Goal: Task Accomplishment & Management: Use online tool/utility

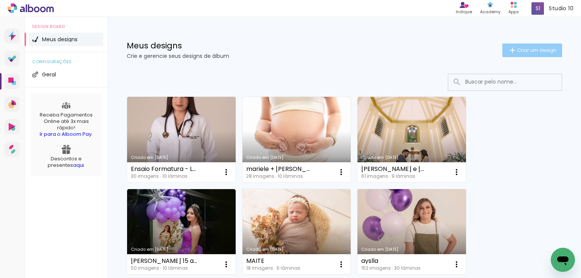
click at [538, 51] on span "Criar um design" at bounding box center [536, 50] width 39 height 5
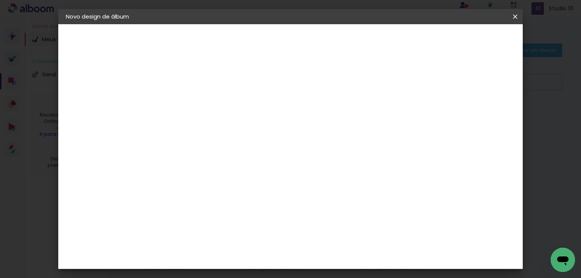
click at [190, 103] on input at bounding box center [190, 102] width 0 height 12
type input "BODAS DE OURO [PERSON_NAME] E [PERSON_NAME]"
type paper-input "BODAS DE OURO [PERSON_NAME] E [PERSON_NAME]"
click at [267, 44] on paper-button "Avançar" at bounding box center [248, 40] width 37 height 13
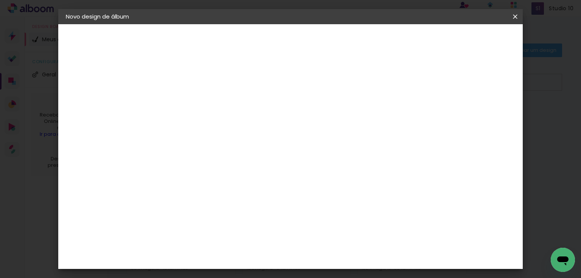
click at [0, 0] on slot "Avançar" at bounding box center [0, 0] width 0 height 0
click at [294, 159] on span "20.3 × 60 cm" at bounding box center [281, 166] width 25 height 16
click at [0, 0] on slot "Avançar" at bounding box center [0, 0] width 0 height 0
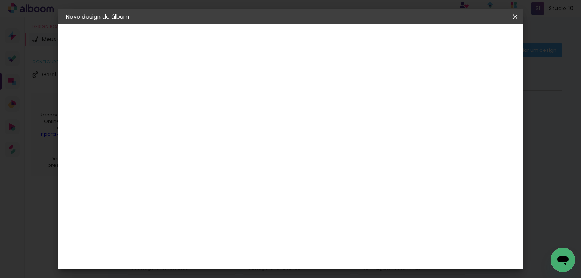
scroll to position [16, 0]
click at [469, 39] on span "Iniciar design" at bounding box center [452, 39] width 34 height 5
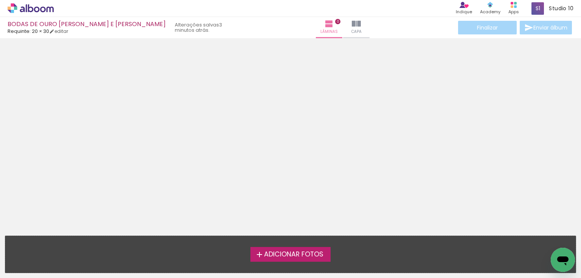
click at [292, 252] on span "Adicionar Fotos" at bounding box center [293, 254] width 59 height 7
click at [0, 0] on input "file" at bounding box center [0, 0] width 0 height 0
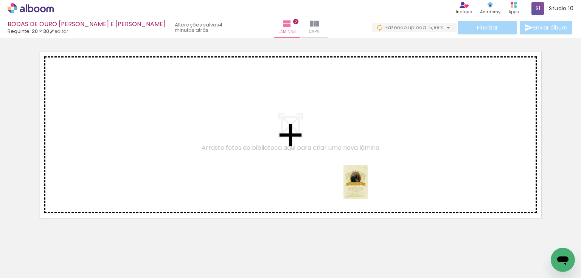
drag, startPoint x: 80, startPoint y: 257, endPoint x: 394, endPoint y: 200, distance: 319.1
click at [376, 184] on quentale-workspace at bounding box center [290, 139] width 581 height 278
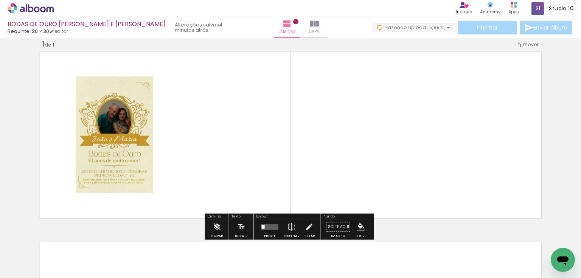
scroll to position [11, 0]
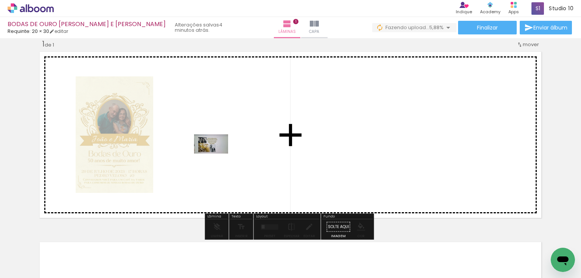
drag, startPoint x: 148, startPoint y: 225, endPoint x: 217, endPoint y: 157, distance: 96.8
click at [217, 157] on quentale-workspace at bounding box center [290, 139] width 581 height 278
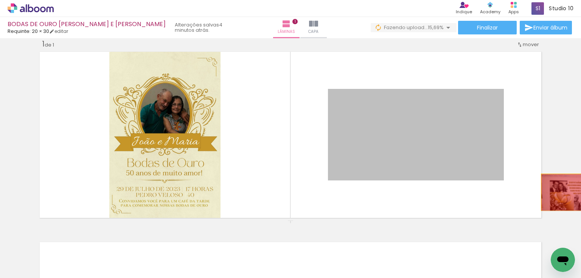
drag, startPoint x: 467, startPoint y: 142, endPoint x: 574, endPoint y: 192, distance: 118.5
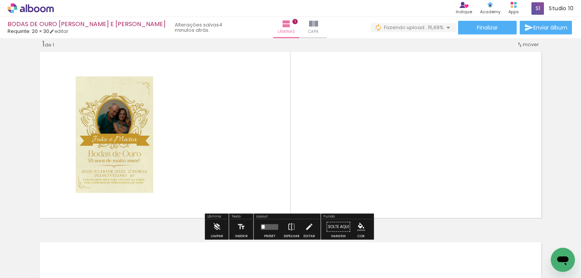
click at [265, 229] on div at bounding box center [270, 226] width 20 height 15
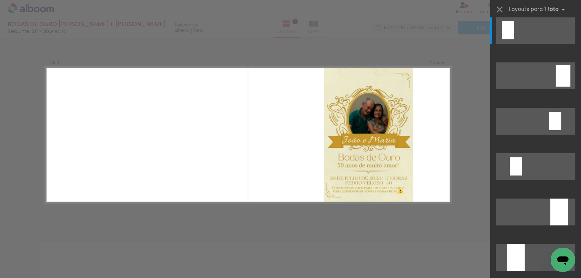
scroll to position [0, 0]
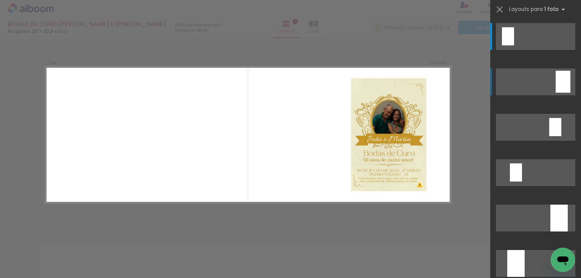
click at [563, 83] on div at bounding box center [563, 82] width 15 height 22
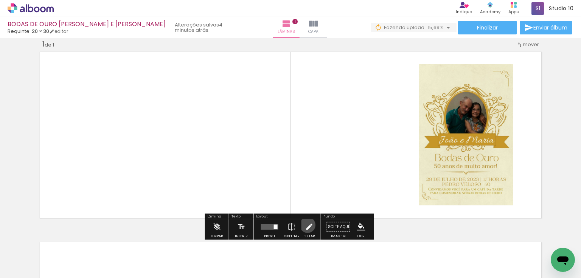
click at [306, 225] on iron-icon at bounding box center [309, 226] width 8 height 15
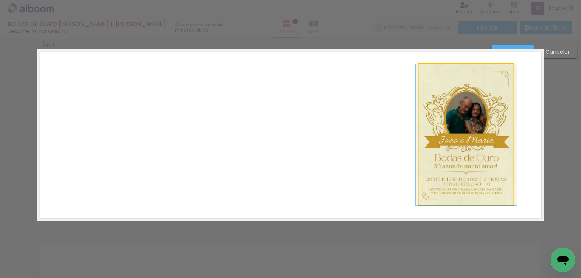
click at [432, 129] on quentale-photo at bounding box center [466, 134] width 94 height 141
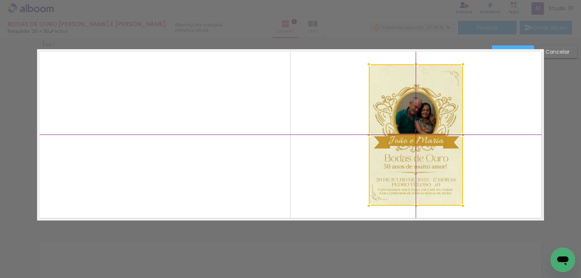
drag, startPoint x: 463, startPoint y: 139, endPoint x: 413, endPoint y: 138, distance: 49.9
click at [413, 138] on div at bounding box center [416, 134] width 94 height 141
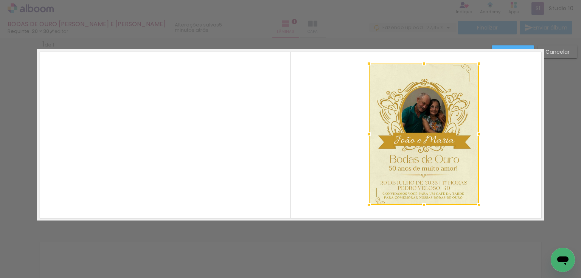
drag, startPoint x: 461, startPoint y: 132, endPoint x: 477, endPoint y: 133, distance: 15.9
click at [477, 133] on div at bounding box center [478, 134] width 15 height 15
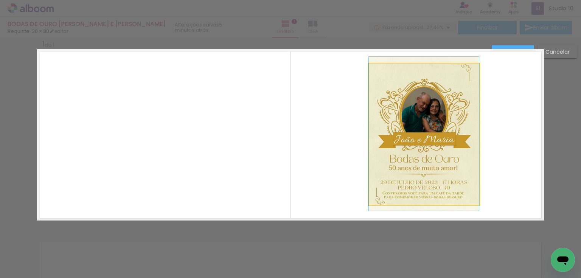
drag, startPoint x: 434, startPoint y: 143, endPoint x: 426, endPoint y: 147, distance: 9.0
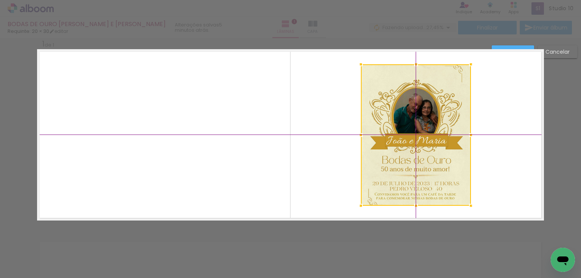
drag, startPoint x: 425, startPoint y: 154, endPoint x: 418, endPoint y: 154, distance: 6.8
click at [418, 154] on div at bounding box center [416, 134] width 110 height 141
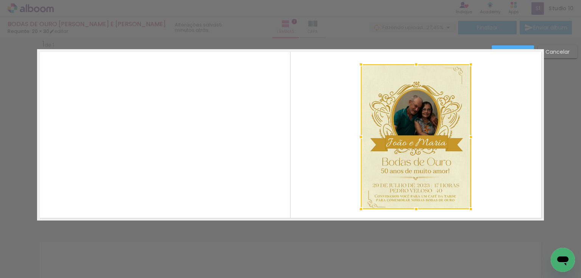
click at [411, 208] on div at bounding box center [416, 209] width 15 height 15
click at [413, 64] on div at bounding box center [416, 62] width 15 height 15
click at [503, 110] on quentale-layouter at bounding box center [290, 134] width 507 height 171
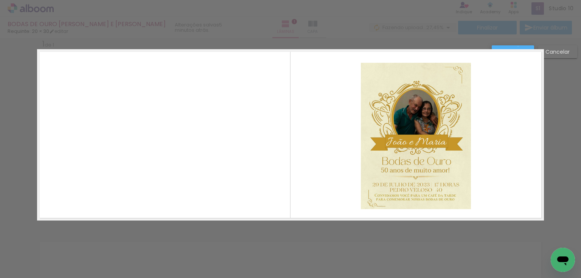
click at [518, 46] on paper-button "Confirmar" at bounding box center [513, 51] width 42 height 13
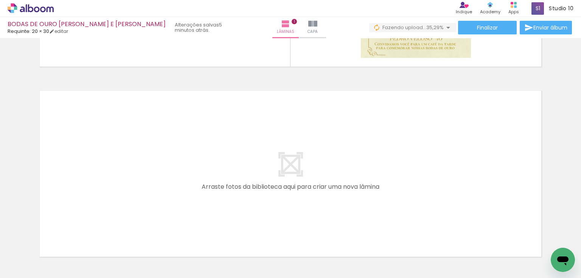
scroll to position [0, 141]
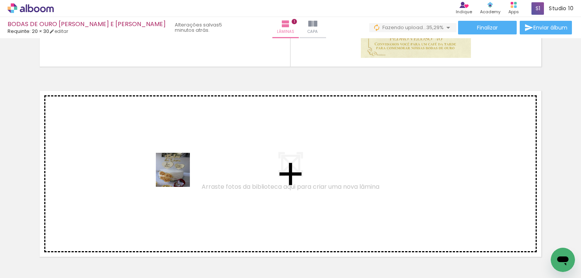
drag, startPoint x: 152, startPoint y: 258, endPoint x: 179, endPoint y: 176, distance: 86.6
click at [179, 176] on quentale-workspace at bounding box center [290, 139] width 581 height 278
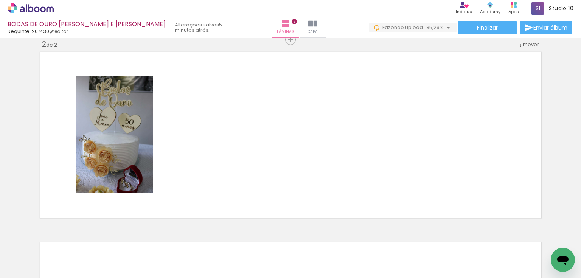
scroll to position [0, 1615]
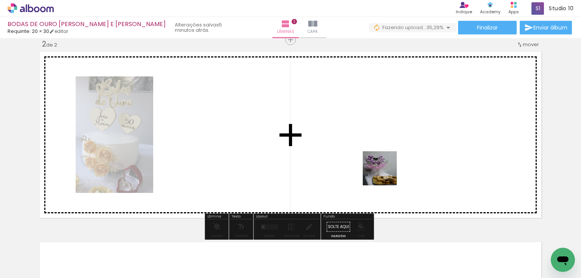
drag, startPoint x: 454, startPoint y: 260, endPoint x: 391, endPoint y: 191, distance: 92.9
click at [381, 166] on quentale-workspace at bounding box center [290, 139] width 581 height 278
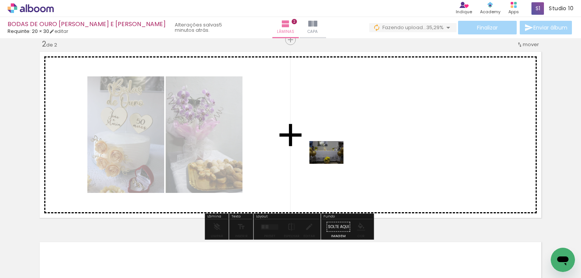
drag, startPoint x: 333, startPoint y: 250, endPoint x: 332, endPoint y: 164, distance: 86.6
click at [332, 164] on quentale-workspace at bounding box center [290, 139] width 581 height 278
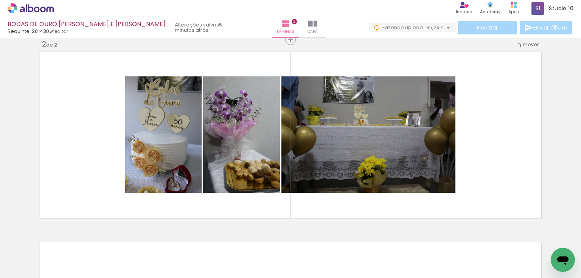
scroll to position [0, 162]
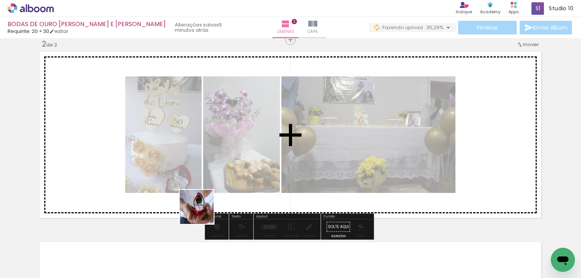
drag, startPoint x: 183, startPoint y: 235, endPoint x: 239, endPoint y: 172, distance: 83.6
click at [239, 172] on quentale-workspace at bounding box center [290, 139] width 581 height 278
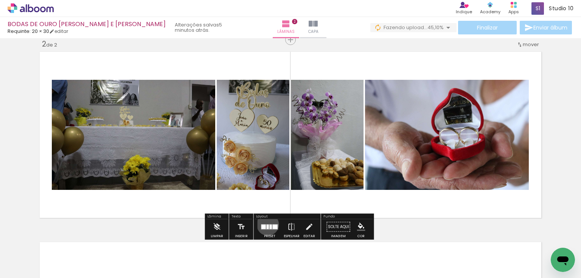
click at [267, 224] on div at bounding box center [268, 226] width 2 height 5
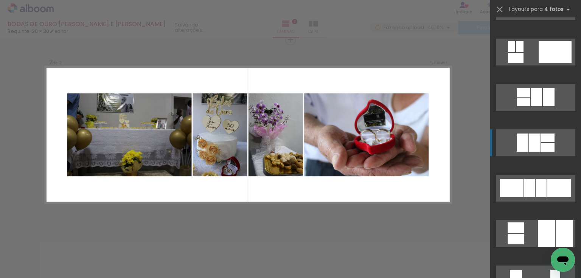
scroll to position [303, 0]
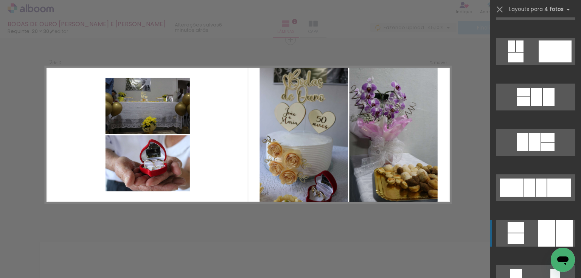
click at [557, 230] on div at bounding box center [564, 233] width 17 height 27
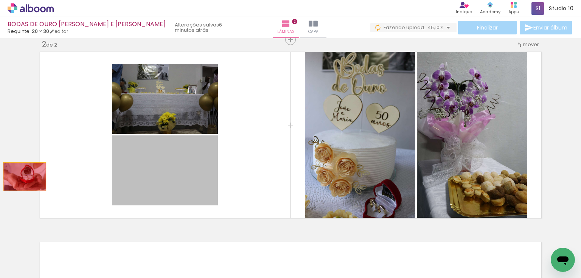
drag, startPoint x: 171, startPoint y: 173, endPoint x: 22, endPoint y: 176, distance: 148.3
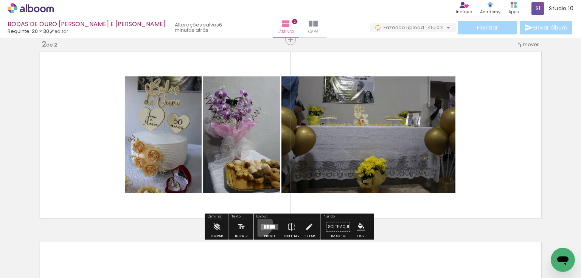
click at [261, 224] on quentale-layouter at bounding box center [269, 227] width 17 height 6
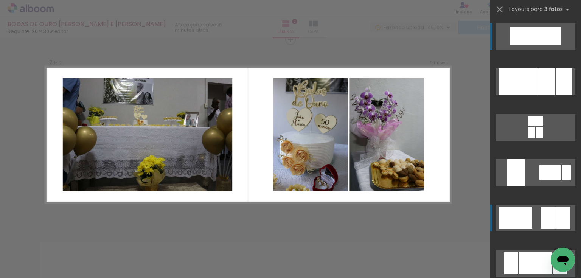
click at [544, 215] on div at bounding box center [548, 218] width 14 height 22
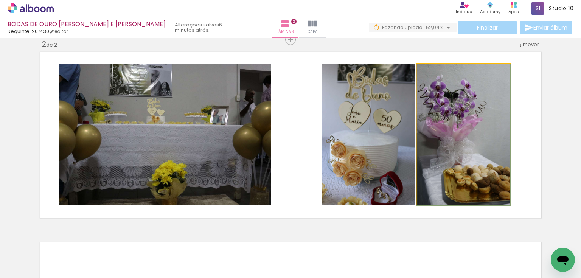
drag, startPoint x: 464, startPoint y: 151, endPoint x: 456, endPoint y: 149, distance: 8.2
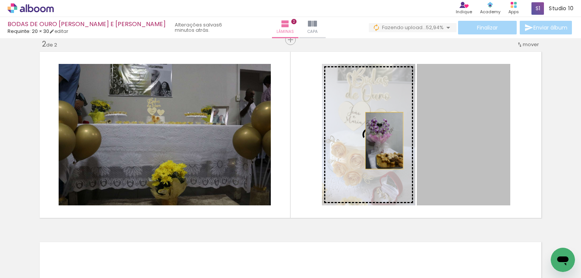
drag, startPoint x: 456, startPoint y: 149, endPoint x: 382, endPoint y: 140, distance: 74.7
click at [0, 0] on slot at bounding box center [0, 0] width 0 height 0
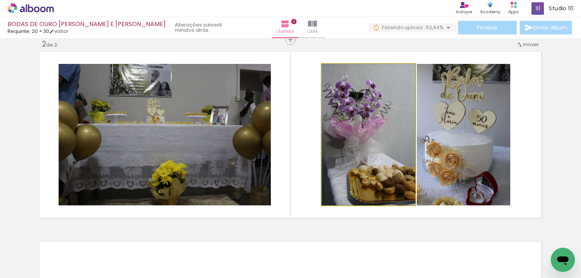
drag, startPoint x: 380, startPoint y: 140, endPoint x: 368, endPoint y: 133, distance: 13.8
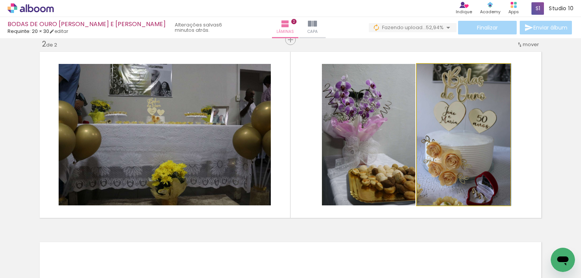
drag, startPoint x: 464, startPoint y: 144, endPoint x: 473, endPoint y: 144, distance: 9.1
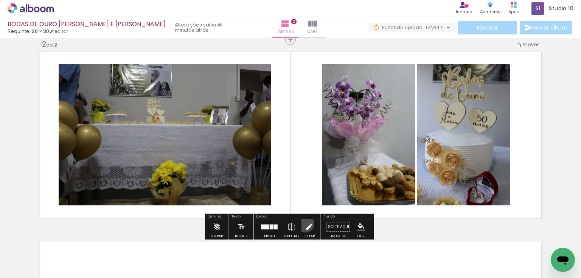
drag, startPoint x: 304, startPoint y: 224, endPoint x: 239, endPoint y: 180, distance: 77.6
click at [305, 223] on iron-icon at bounding box center [309, 226] width 8 height 15
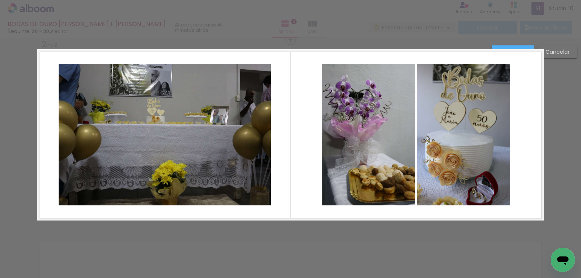
click at [239, 178] on quentale-photo at bounding box center [165, 134] width 212 height 141
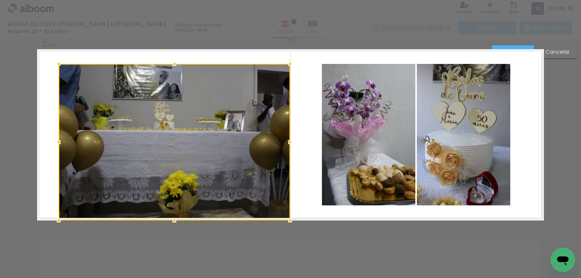
drag, startPoint x: 266, startPoint y: 205, endPoint x: 242, endPoint y: 157, distance: 53.3
click at [286, 222] on div at bounding box center [290, 220] width 15 height 15
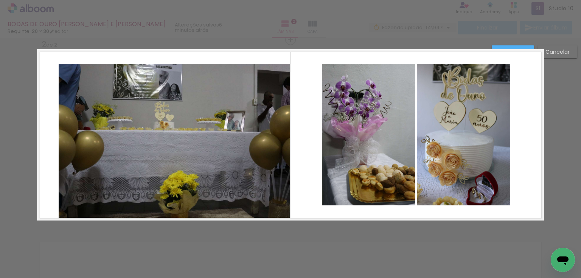
click at [203, 126] on quentale-photo at bounding box center [175, 142] width 232 height 157
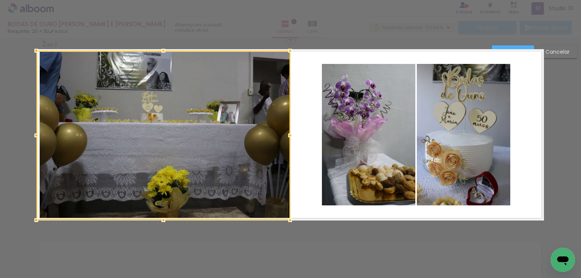
drag, startPoint x: 57, startPoint y: 64, endPoint x: 31, endPoint y: 39, distance: 36.4
click at [31, 39] on div "Inserir lâmina 1 de 2 Inserir lâmina 2 de 2 O Designbox precisará aumentar a su…" at bounding box center [290, 131] width 581 height 589
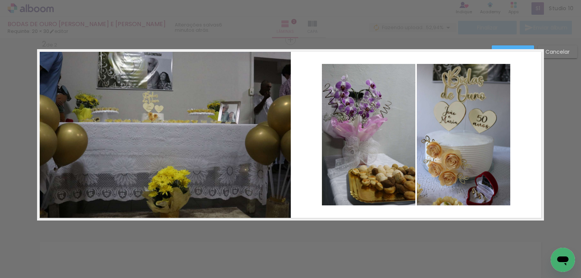
click at [237, 156] on quentale-photo at bounding box center [164, 135] width 254 height 169
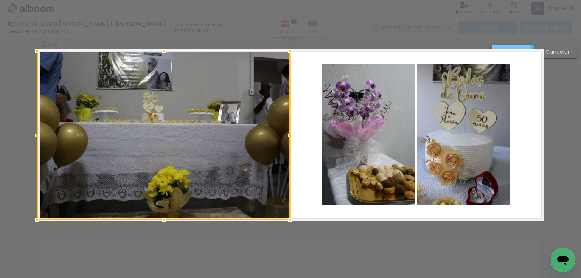
click at [509, 48] on paper-button "Confirmar" at bounding box center [513, 51] width 42 height 13
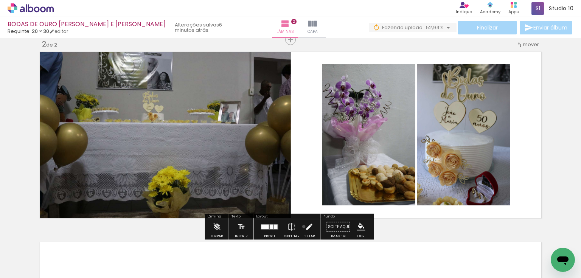
click at [302, 226] on paper-button "Editar" at bounding box center [309, 228] width 16 height 19
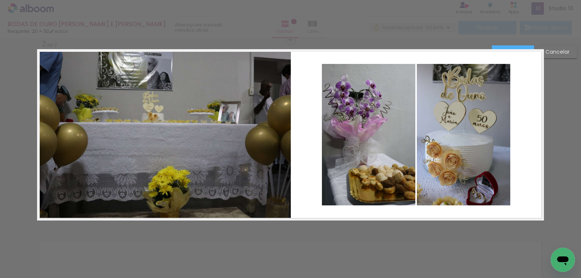
click at [274, 169] on quentale-photo at bounding box center [164, 135] width 254 height 169
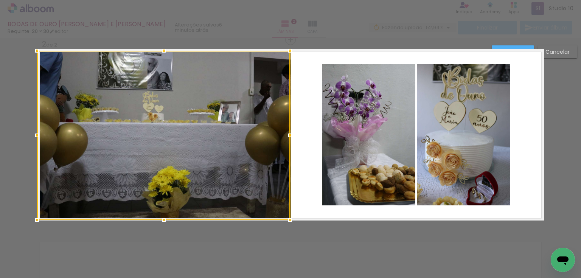
click at [507, 46] on paper-button "Confirmar" at bounding box center [513, 51] width 42 height 13
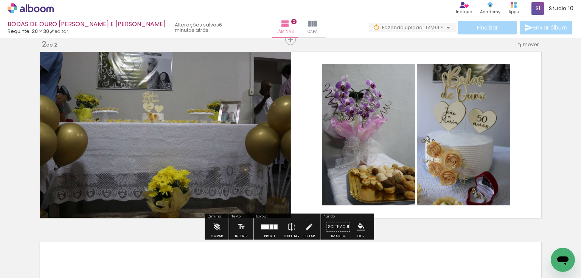
click at [267, 224] on quentale-layouter at bounding box center [269, 227] width 17 height 6
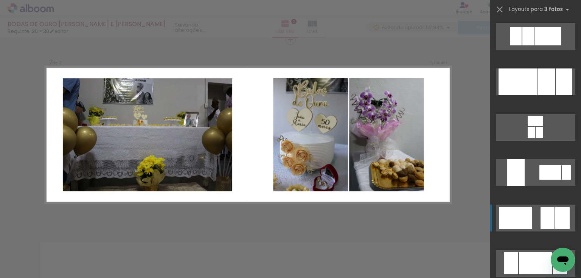
scroll to position [182, 0]
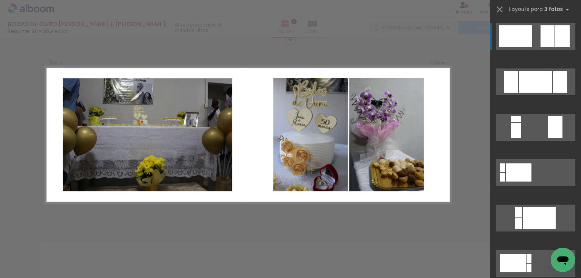
click at [531, 38] on quentale-layouter at bounding box center [535, 36] width 79 height 27
click at [530, 41] on quentale-layouter at bounding box center [535, 36] width 79 height 27
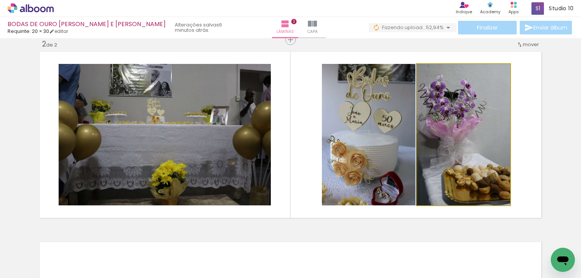
drag, startPoint x: 442, startPoint y: 174, endPoint x: 429, endPoint y: 173, distance: 13.7
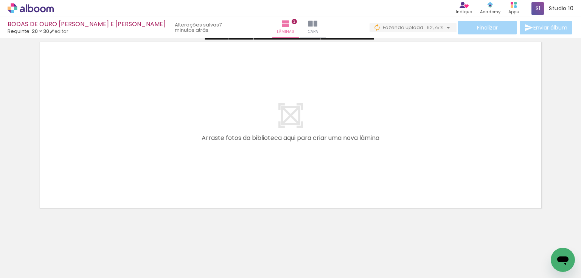
scroll to position [407, 0]
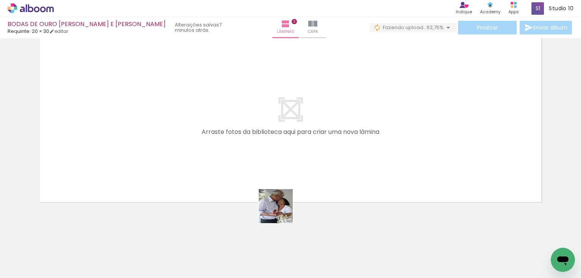
drag, startPoint x: 292, startPoint y: 238, endPoint x: 256, endPoint y: 159, distance: 87.3
click at [256, 159] on quentale-workspace at bounding box center [290, 139] width 581 height 278
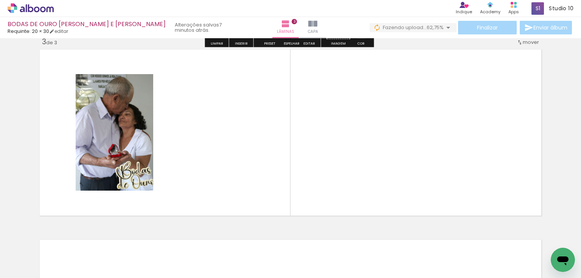
scroll to position [392, 0]
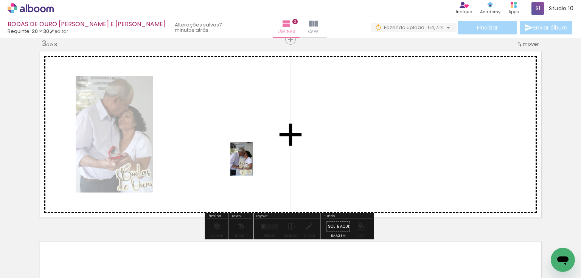
drag, startPoint x: 277, startPoint y: 190, endPoint x: 253, endPoint y: 165, distance: 34.8
click at [253, 165] on quentale-workspace at bounding box center [290, 139] width 581 height 278
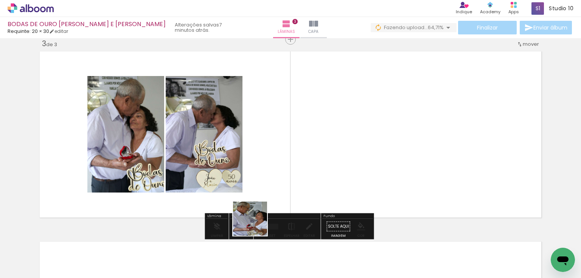
drag, startPoint x: 256, startPoint y: 252, endPoint x: 249, endPoint y: 165, distance: 86.9
click at [253, 160] on quentale-workspace at bounding box center [290, 139] width 581 height 278
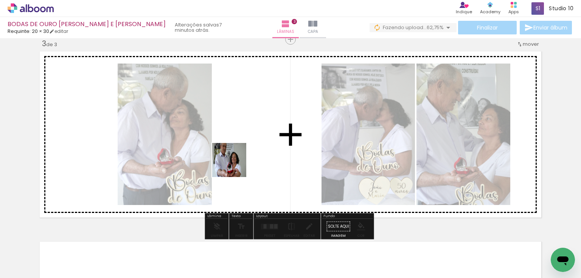
drag, startPoint x: 213, startPoint y: 252, endPoint x: 237, endPoint y: 158, distance: 96.8
click at [237, 158] on quentale-workspace at bounding box center [290, 139] width 581 height 278
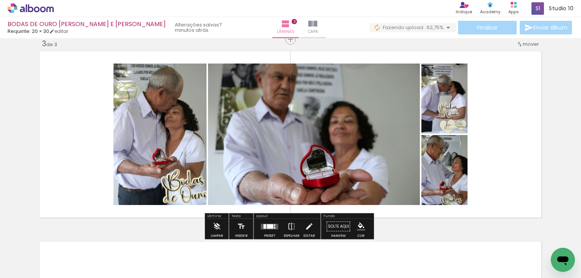
click at [266, 223] on div at bounding box center [270, 226] width 20 height 15
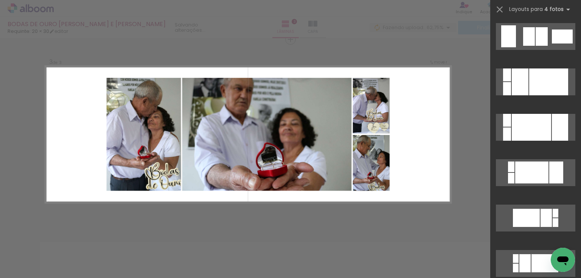
scroll to position [0, 0]
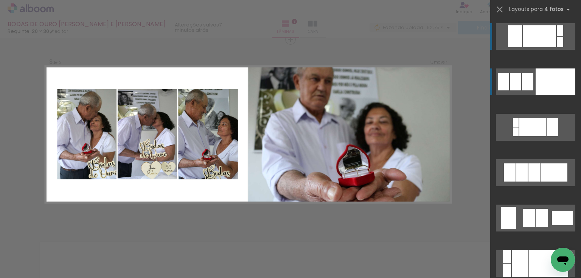
click at [553, 83] on div at bounding box center [556, 81] width 40 height 27
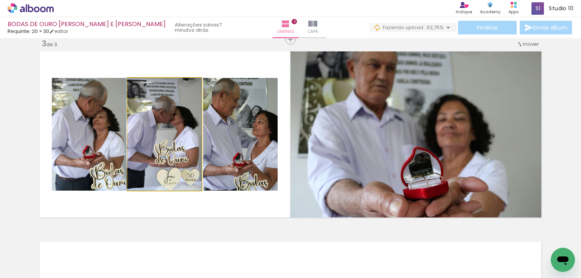
drag, startPoint x: 169, startPoint y: 155, endPoint x: 169, endPoint y: 162, distance: 6.8
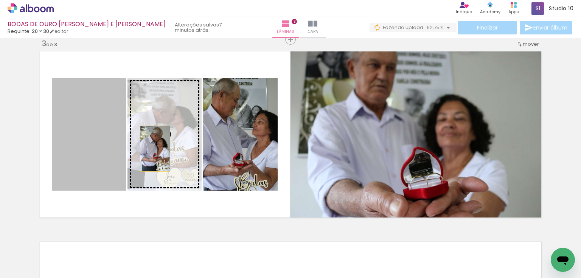
drag, startPoint x: 111, startPoint y: 154, endPoint x: 157, endPoint y: 148, distance: 45.8
click at [0, 0] on slot at bounding box center [0, 0] width 0 height 0
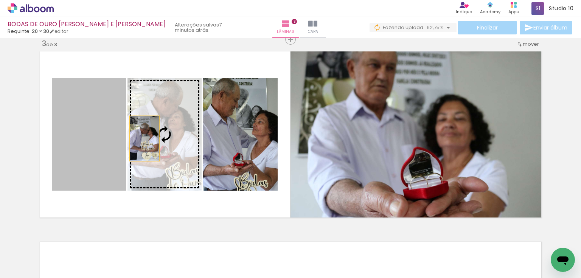
drag, startPoint x: 100, startPoint y: 145, endPoint x: 151, endPoint y: 137, distance: 51.3
click at [0, 0] on slot at bounding box center [0, 0] width 0 height 0
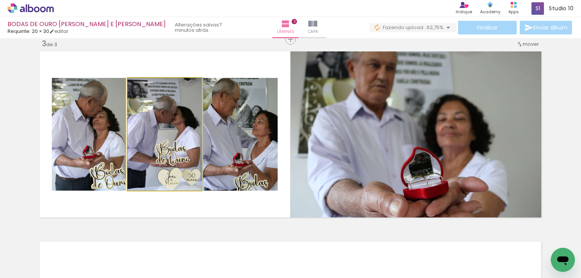
drag, startPoint x: 157, startPoint y: 140, endPoint x: 224, endPoint y: 138, distance: 67.0
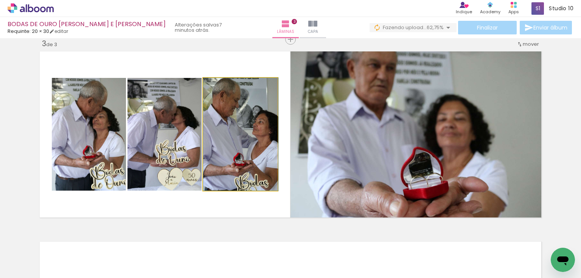
drag, startPoint x: 227, startPoint y: 136, endPoint x: 192, endPoint y: 124, distance: 36.4
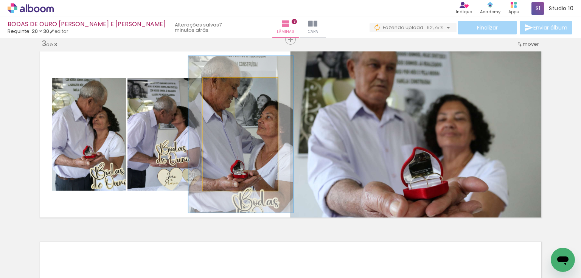
drag, startPoint x: 222, startPoint y: 85, endPoint x: 232, endPoint y: 83, distance: 10.7
click at [232, 83] on div at bounding box center [231, 85] width 7 height 7
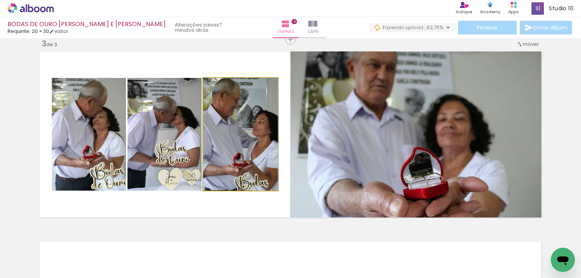
drag, startPoint x: 230, startPoint y: 85, endPoint x: 211, endPoint y: 107, distance: 29.5
type paper-slider "100"
click at [207, 87] on div at bounding box center [231, 85] width 53 height 11
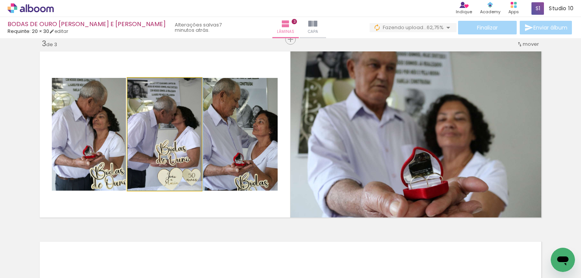
drag, startPoint x: 143, startPoint y: 86, endPoint x: 123, endPoint y: 110, distance: 31.5
type paper-slider "100"
click at [139, 87] on div at bounding box center [145, 86] width 12 height 12
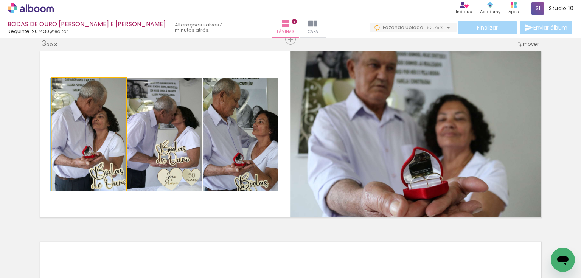
drag, startPoint x: 101, startPoint y: 129, endPoint x: 98, endPoint y: 118, distance: 10.9
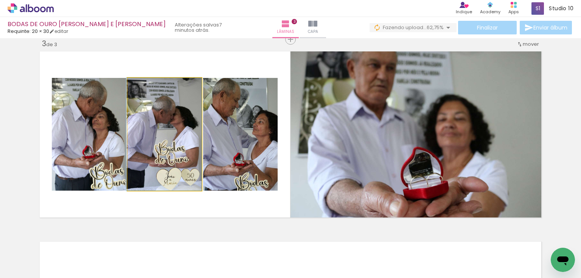
drag, startPoint x: 180, startPoint y: 139, endPoint x: 241, endPoint y: 139, distance: 60.5
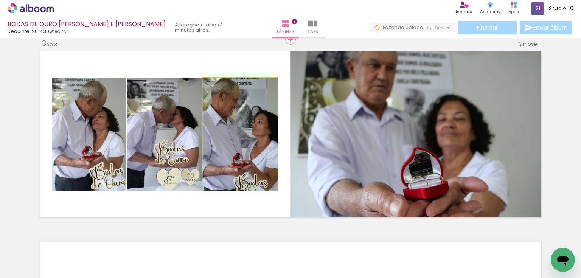
drag, startPoint x: 247, startPoint y: 139, endPoint x: 242, endPoint y: 137, distance: 6.0
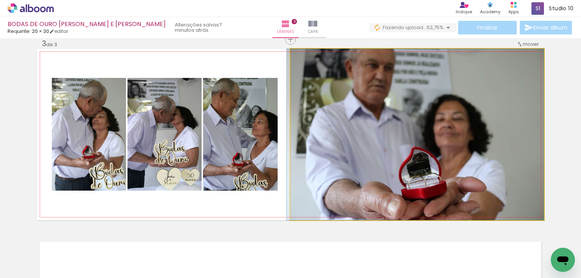
drag, startPoint x: 460, startPoint y: 134, endPoint x: 454, endPoint y: 112, distance: 22.7
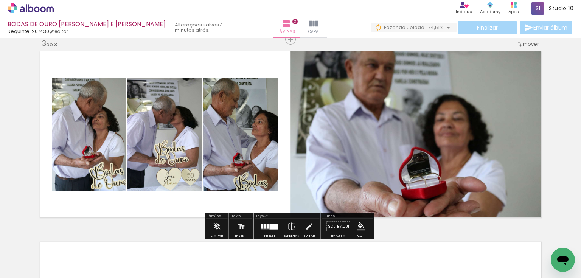
click at [0, 0] on slot "P&B" at bounding box center [0, 0] width 0 height 0
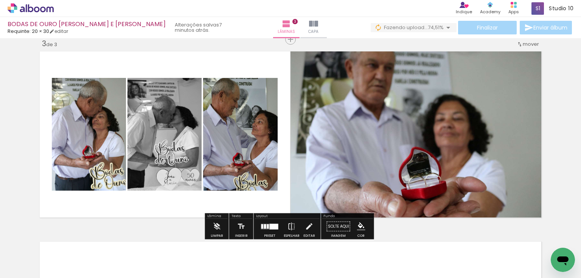
click at [0, 0] on slot "P&B" at bounding box center [0, 0] width 0 height 0
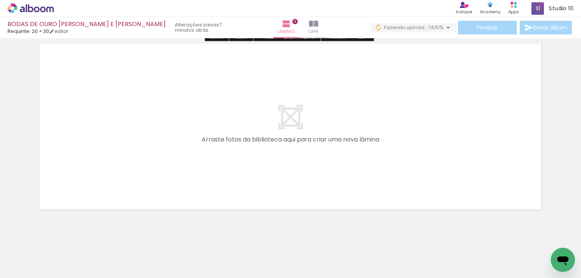
scroll to position [598, 0]
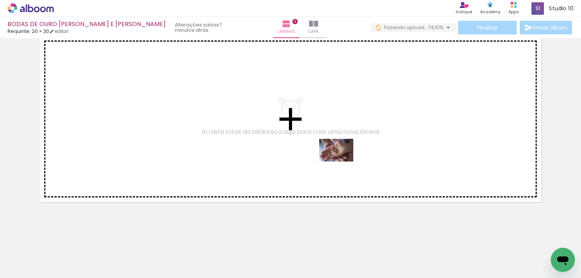
drag, startPoint x: 385, startPoint y: 256, endPoint x: 374, endPoint y: 187, distance: 70.2
click at [342, 162] on quentale-workspace at bounding box center [290, 139] width 581 height 278
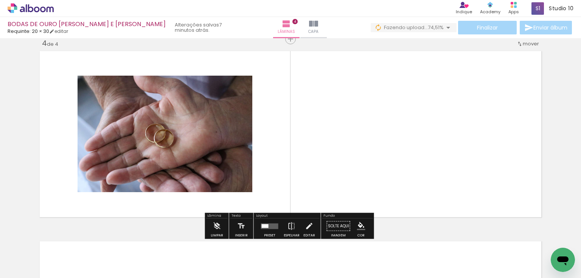
scroll to position [582, 0]
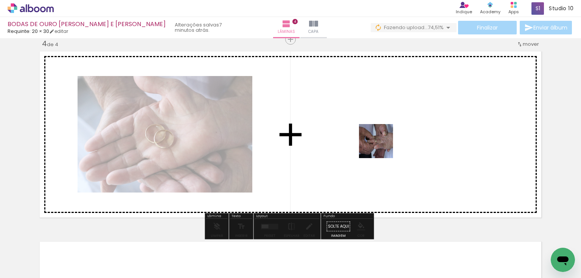
drag, startPoint x: 423, startPoint y: 253, endPoint x: 426, endPoint y: 211, distance: 42.1
click at [382, 147] on quentale-workspace at bounding box center [290, 139] width 581 height 278
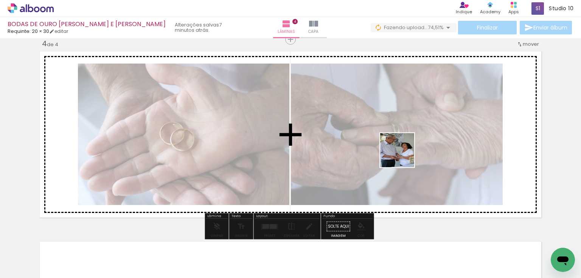
drag, startPoint x: 462, startPoint y: 247, endPoint x: 403, endPoint y: 156, distance: 108.4
click at [403, 156] on quentale-workspace at bounding box center [290, 139] width 581 height 278
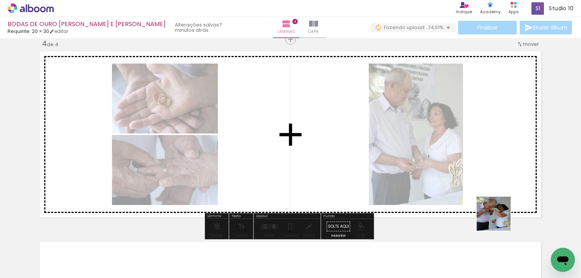
drag, startPoint x: 514, startPoint y: 255, endPoint x: 434, endPoint y: 228, distance: 84.5
click at [460, 160] on quentale-workspace at bounding box center [290, 139] width 581 height 278
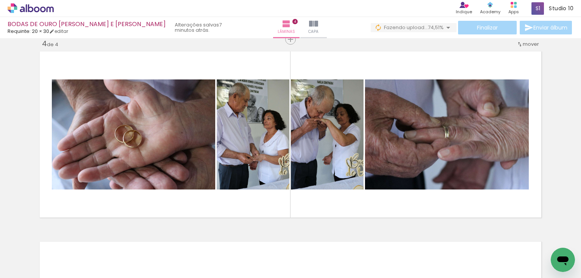
scroll to position [0, 388]
drag, startPoint x: 335, startPoint y: 248, endPoint x: 369, endPoint y: 245, distance: 34.6
click at [306, 162] on quentale-workspace at bounding box center [290, 139] width 581 height 278
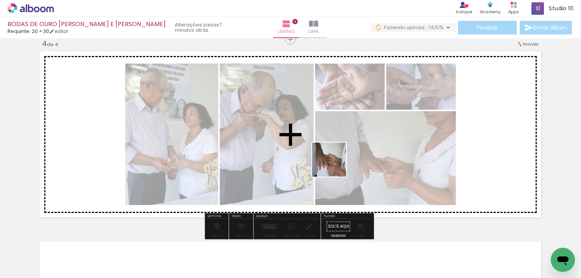
drag, startPoint x: 369, startPoint y: 254, endPoint x: 413, endPoint y: 253, distance: 44.3
click at [334, 163] on quentale-workspace at bounding box center [290, 139] width 581 height 278
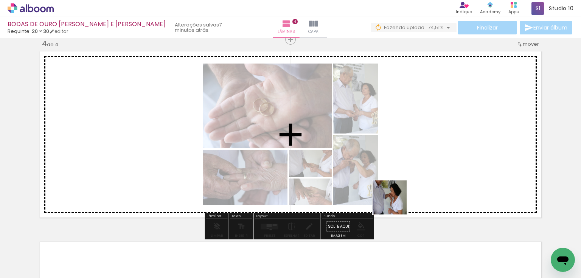
drag, startPoint x: 413, startPoint y: 254, endPoint x: 374, endPoint y: 163, distance: 98.9
click at [374, 163] on quentale-workspace at bounding box center [290, 139] width 581 height 278
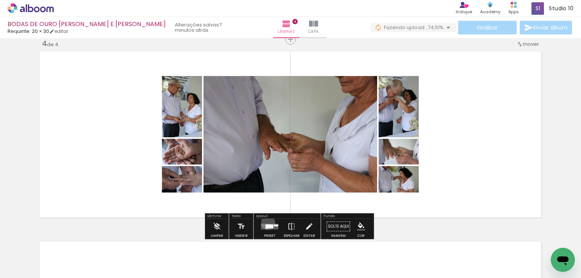
click at [266, 222] on div at bounding box center [270, 226] width 20 height 15
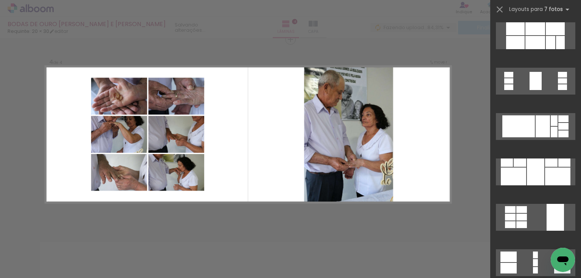
scroll to position [787, 0]
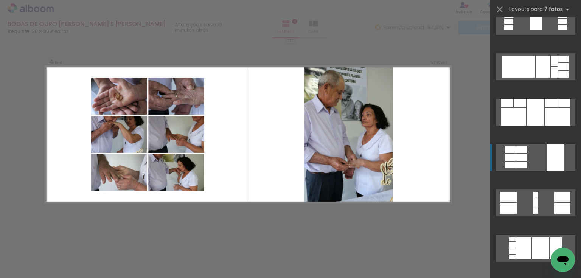
click at [529, 160] on quentale-layouter at bounding box center [535, 157] width 79 height 27
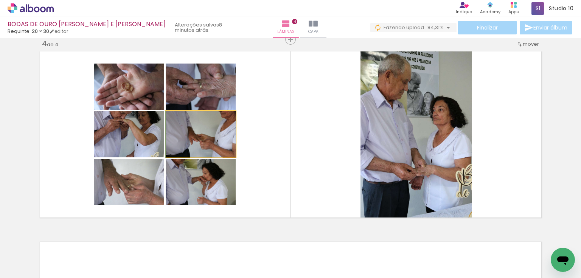
drag, startPoint x: 205, startPoint y: 131, endPoint x: 185, endPoint y: 136, distance: 19.9
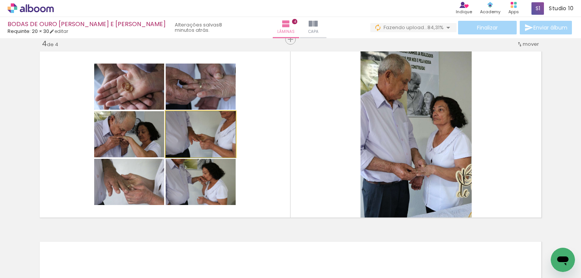
drag, startPoint x: 221, startPoint y: 143, endPoint x: 216, endPoint y: 154, distance: 11.3
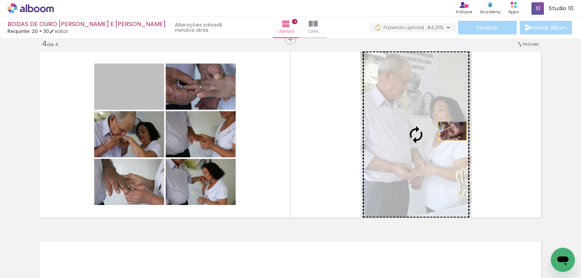
drag, startPoint x: 145, startPoint y: 96, endPoint x: 450, endPoint y: 131, distance: 306.9
click at [0, 0] on slot at bounding box center [0, 0] width 0 height 0
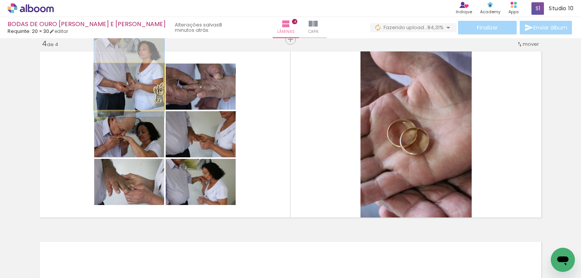
drag, startPoint x: 141, startPoint y: 98, endPoint x: 141, endPoint y: 76, distance: 22.3
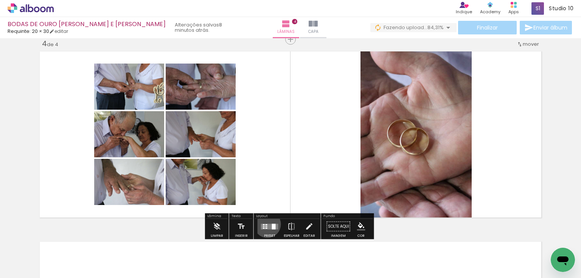
click at [266, 224] on quentale-layouter at bounding box center [269, 227] width 17 height 6
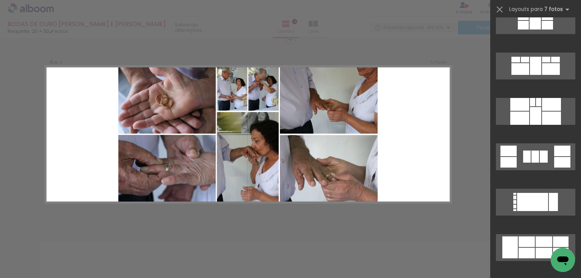
scroll to position [2451, 0]
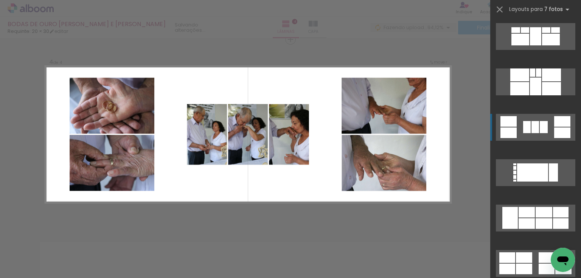
click at [535, 127] on div at bounding box center [535, 127] width 8 height 12
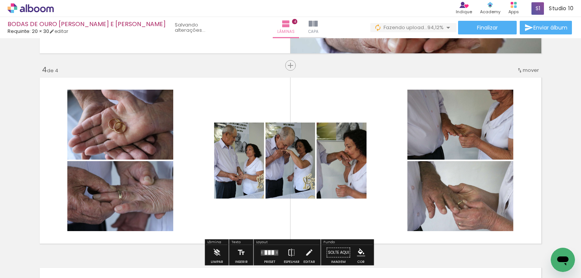
scroll to position [522, 0]
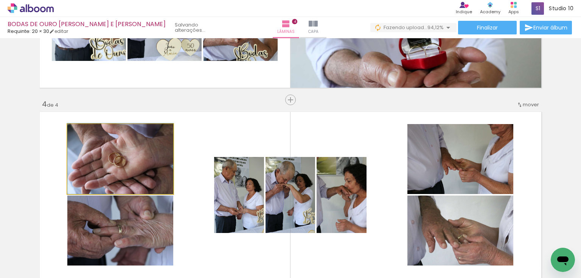
drag, startPoint x: 139, startPoint y: 165, endPoint x: 154, endPoint y: 153, distance: 19.1
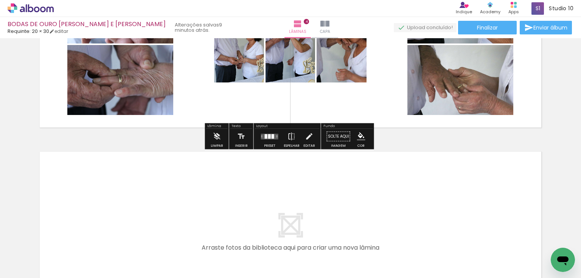
scroll to position [673, 0]
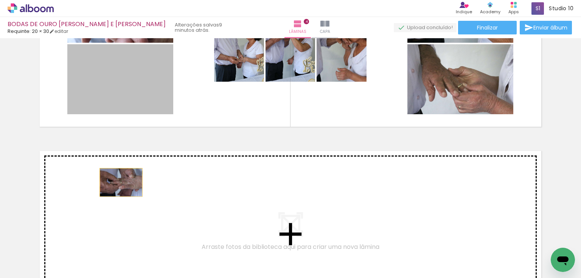
drag, startPoint x: 113, startPoint y: 89, endPoint x: 119, endPoint y: 182, distance: 93.6
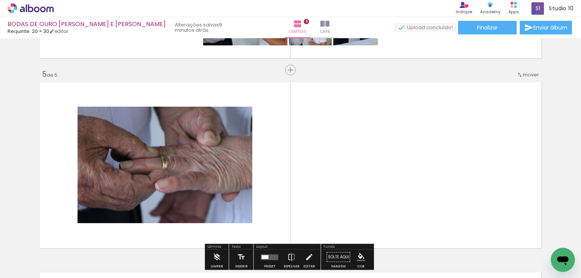
scroll to position [681, 0]
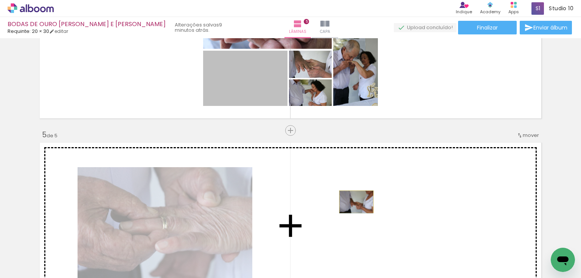
drag, startPoint x: 249, startPoint y: 79, endPoint x: 354, endPoint y: 202, distance: 161.5
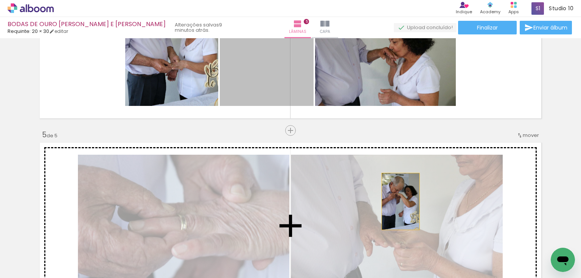
drag, startPoint x: 259, startPoint y: 74, endPoint x: 389, endPoint y: 134, distance: 143.2
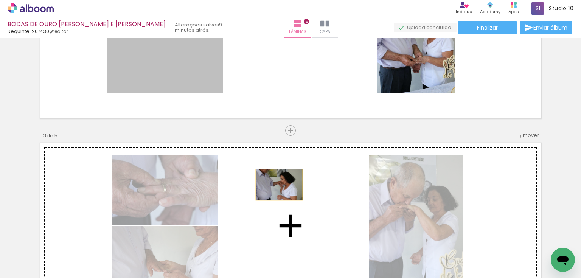
drag, startPoint x: 182, startPoint y: 75, endPoint x: 365, endPoint y: 165, distance: 203.5
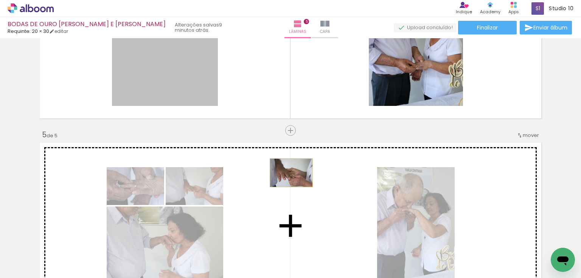
drag, startPoint x: 182, startPoint y: 72, endPoint x: 289, endPoint y: 173, distance: 147.2
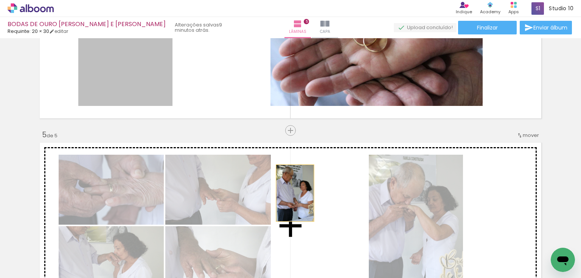
drag, startPoint x: 148, startPoint y: 74, endPoint x: 293, endPoint y: 193, distance: 187.6
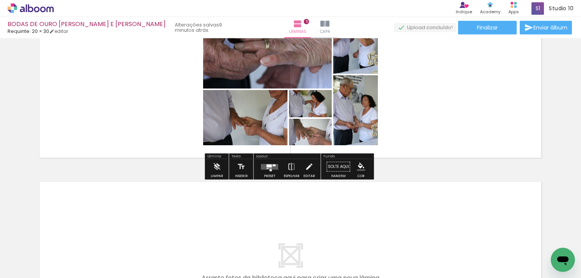
scroll to position [833, 0]
click at [267, 166] on div at bounding box center [269, 165] width 5 height 3
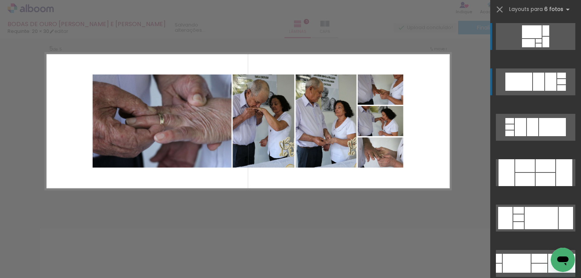
scroll to position [772, 0]
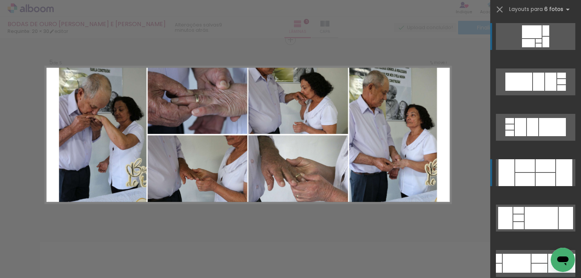
click at [537, 164] on div at bounding box center [546, 165] width 20 height 13
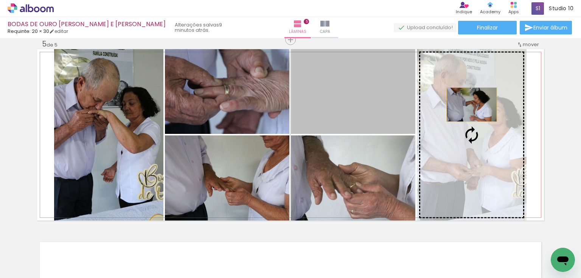
drag, startPoint x: 374, startPoint y: 106, endPoint x: 469, endPoint y: 104, distance: 95.7
click at [0, 0] on slot at bounding box center [0, 0] width 0 height 0
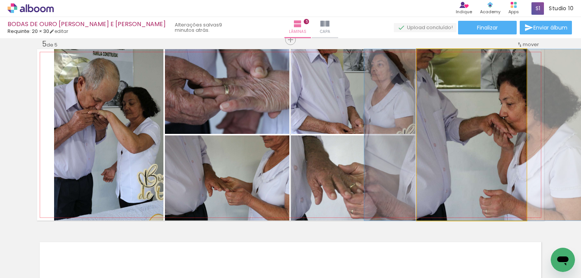
drag, startPoint x: 466, startPoint y: 108, endPoint x: 470, endPoint y: 109, distance: 3.8
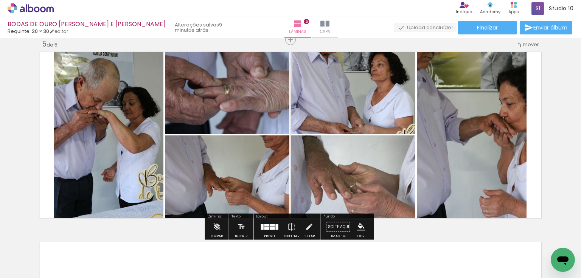
click at [267, 224] on quentale-layouter at bounding box center [269, 227] width 17 height 6
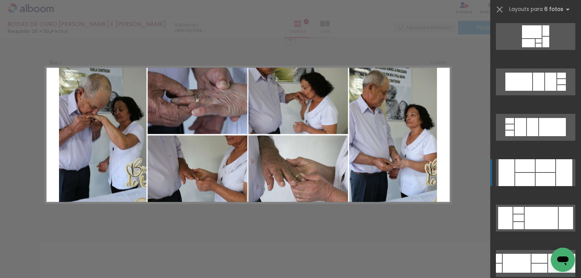
scroll to position [136, 0]
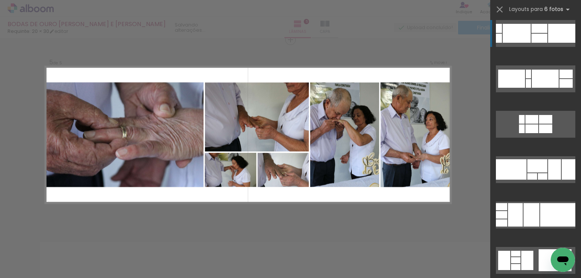
scroll to position [303, 0]
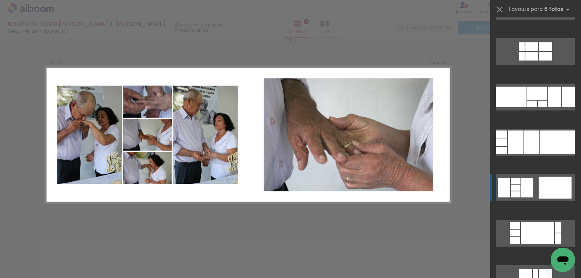
click at [539, 191] on div at bounding box center [555, 188] width 33 height 22
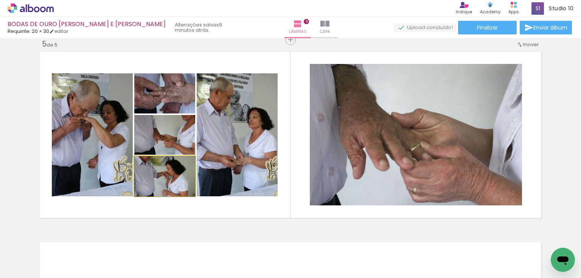
drag, startPoint x: 174, startPoint y: 179, endPoint x: 187, endPoint y: 187, distance: 16.2
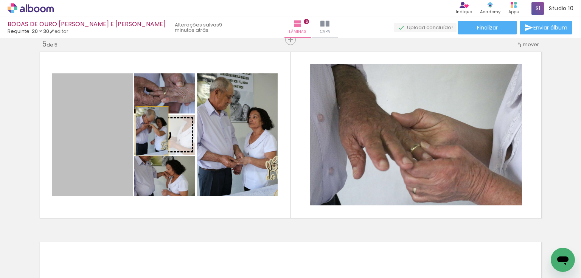
drag, startPoint x: 103, startPoint y: 136, endPoint x: 150, endPoint y: 131, distance: 47.6
click at [0, 0] on slot at bounding box center [0, 0] width 0 height 0
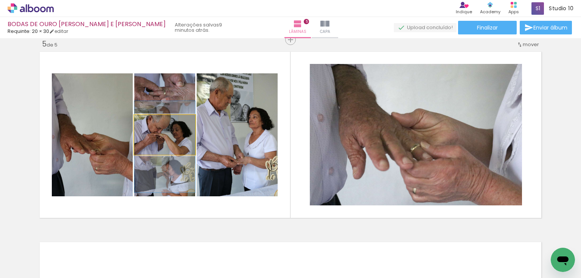
drag, startPoint x: 175, startPoint y: 133, endPoint x: 179, endPoint y: 145, distance: 12.8
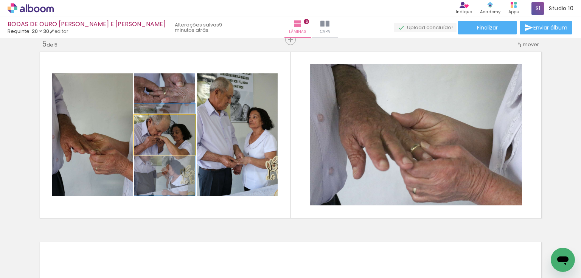
click at [173, 142] on quentale-photo at bounding box center [164, 135] width 61 height 40
click at [174, 138] on quentale-photo at bounding box center [164, 135] width 61 height 40
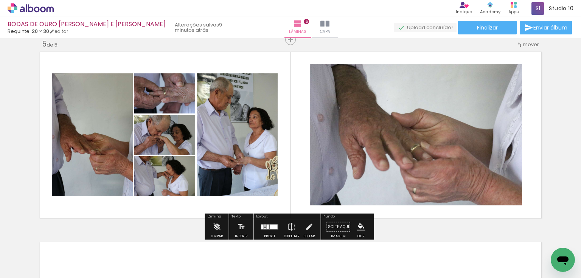
type paper-slider "181"
click at [174, 169] on div at bounding box center [167, 164] width 30 height 12
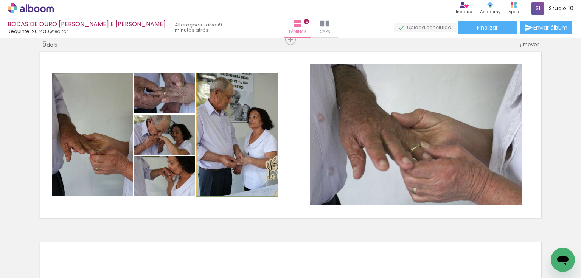
click at [242, 130] on quentale-photo at bounding box center [237, 134] width 81 height 123
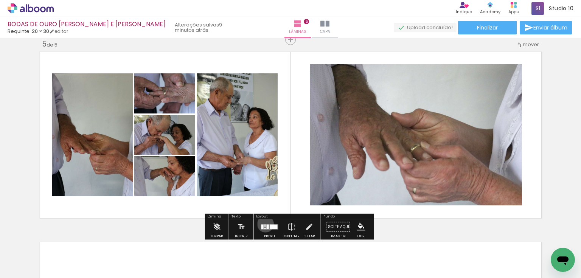
click at [264, 224] on quentale-layouter at bounding box center [269, 227] width 17 height 6
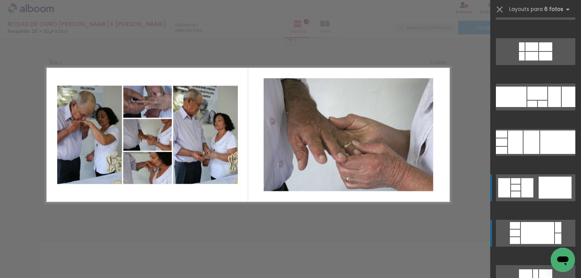
scroll to position [454, 0]
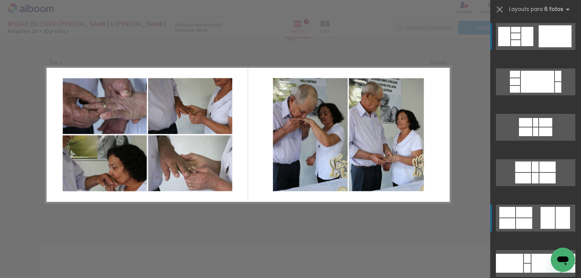
click at [534, 208] on quentale-layouter at bounding box center [535, 218] width 79 height 27
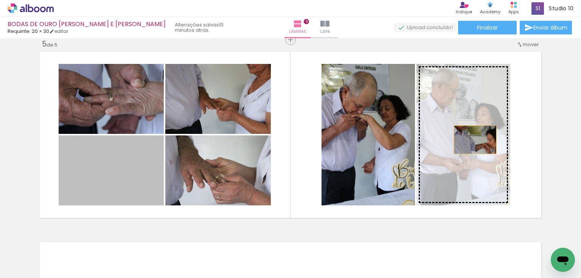
drag, startPoint x: 134, startPoint y: 183, endPoint x: 473, endPoint y: 140, distance: 341.4
click at [0, 0] on slot at bounding box center [0, 0] width 0 height 0
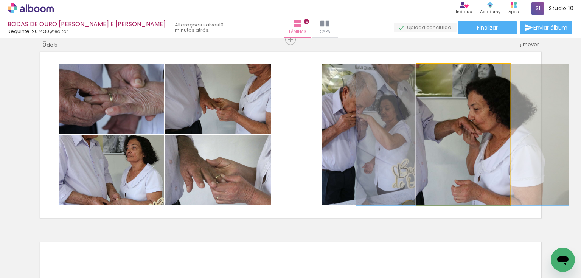
drag, startPoint x: 480, startPoint y: 145, endPoint x: 479, endPoint y: 138, distance: 7.2
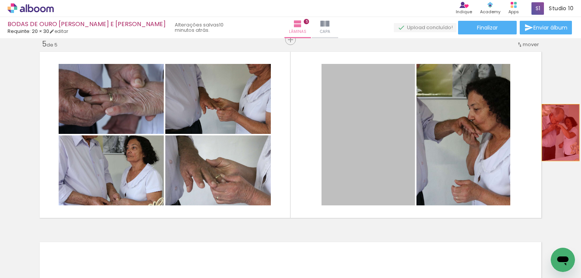
drag, startPoint x: 357, startPoint y: 127, endPoint x: 560, endPoint y: 132, distance: 202.5
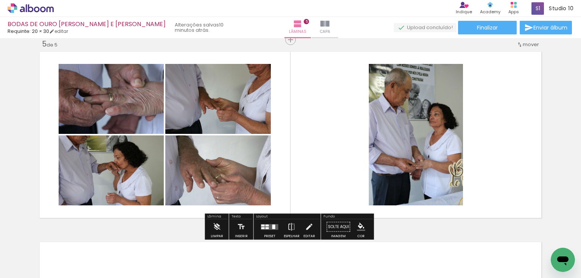
click at [267, 235] on iron-icon at bounding box center [264, 237] width 8 height 8
click at [32, 267] on span "Adicionar Fotos" at bounding box center [27, 268] width 23 height 8
click at [0, 0] on input "file" at bounding box center [0, 0] width 0 height 0
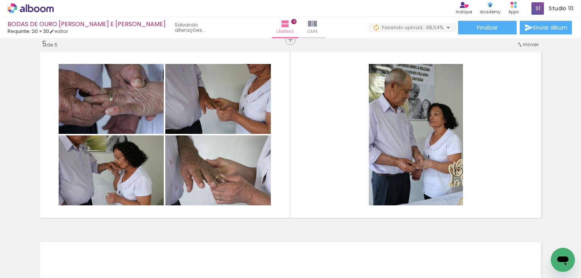
scroll to position [0, 1644]
drag, startPoint x: 215, startPoint y: 274, endPoint x: 1, endPoint y: 14, distance: 337.0
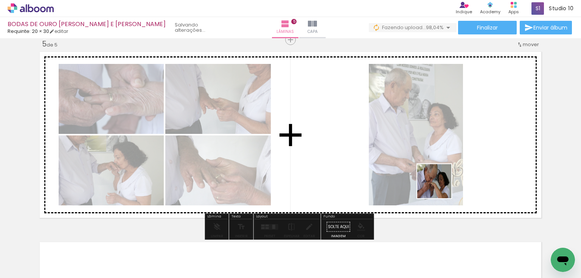
drag, startPoint x: 542, startPoint y: 251, endPoint x: 398, endPoint y: 169, distance: 165.2
click at [415, 163] on quentale-workspace at bounding box center [290, 139] width 581 height 278
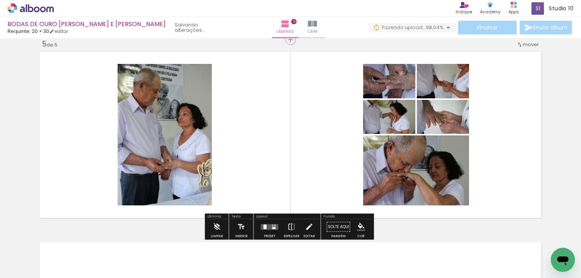
click at [267, 225] on quentale-layouter at bounding box center [269, 227] width 17 height 6
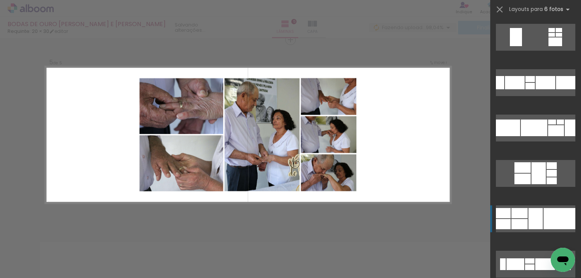
scroll to position [878, 0]
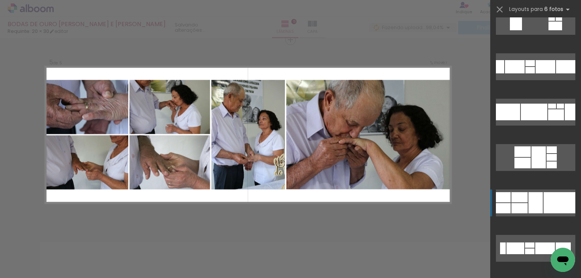
click at [548, 206] on div at bounding box center [560, 202] width 32 height 21
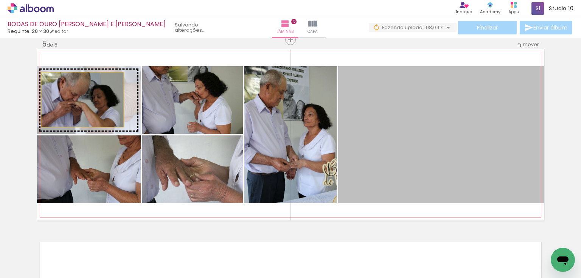
drag, startPoint x: 415, startPoint y: 169, endPoint x: 80, endPoint y: 99, distance: 342.0
click at [0, 0] on slot at bounding box center [0, 0] width 0 height 0
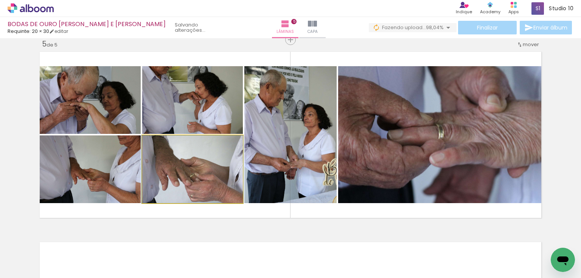
click at [205, 174] on quentale-photo at bounding box center [192, 169] width 101 height 68
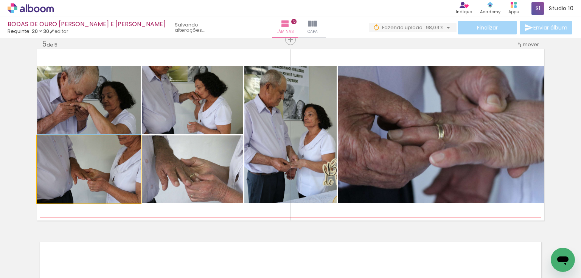
click at [110, 176] on quentale-photo at bounding box center [89, 169] width 104 height 68
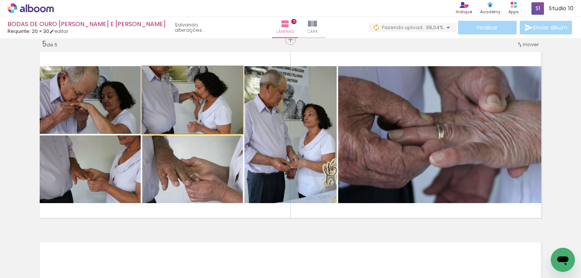
click at [204, 107] on quentale-photo at bounding box center [192, 100] width 101 height 68
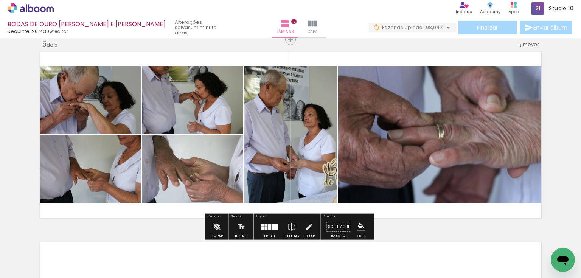
click at [91, 109] on quentale-photo at bounding box center [89, 100] width 104 height 68
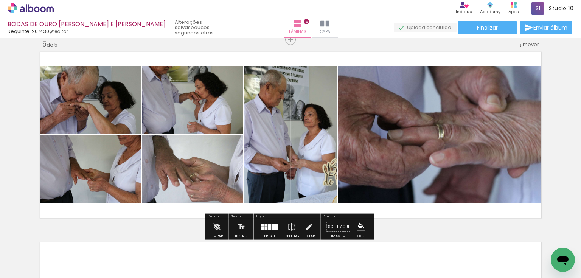
click at [265, 227] on div at bounding box center [266, 228] width 3 height 3
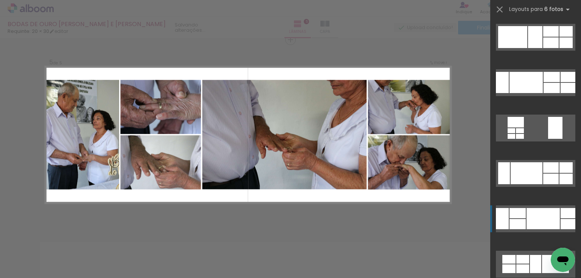
scroll to position [1468, 0]
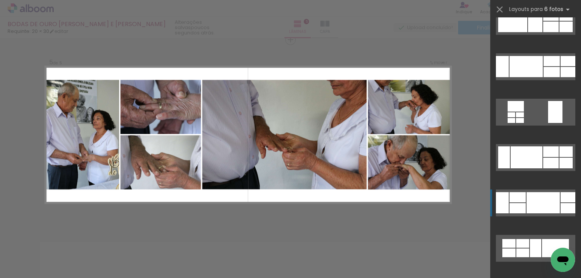
click at [547, 203] on div at bounding box center [543, 202] width 33 height 21
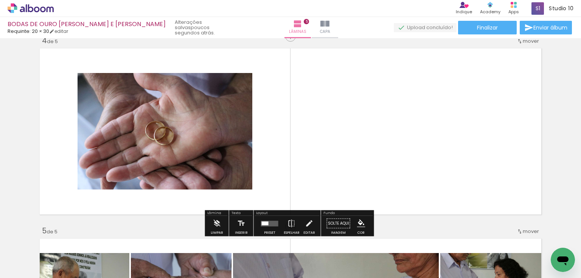
scroll to position [646, 0]
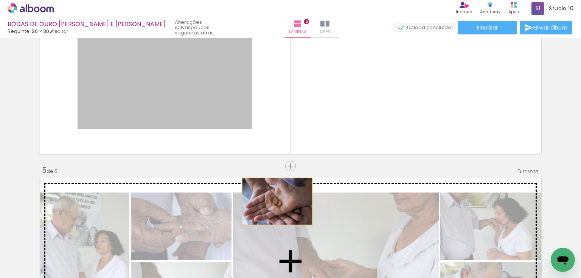
drag, startPoint x: 210, startPoint y: 100, endPoint x: 275, endPoint y: 201, distance: 120.3
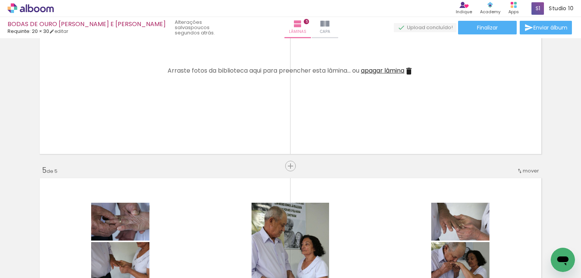
click at [410, 70] on iron-icon at bounding box center [408, 71] width 9 height 9
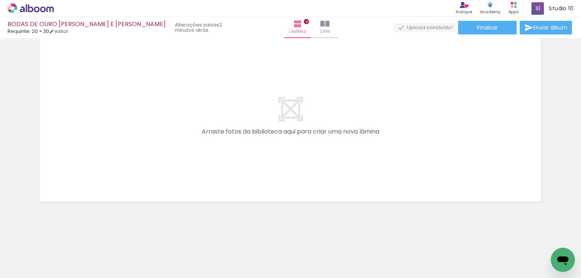
scroll to position [0, 859]
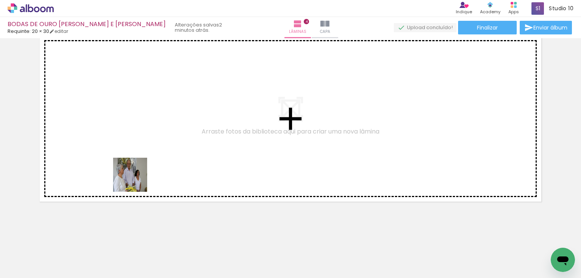
drag, startPoint x: 67, startPoint y: 254, endPoint x: 154, endPoint y: 164, distance: 125.2
click at [154, 164] on quentale-workspace at bounding box center [290, 139] width 581 height 278
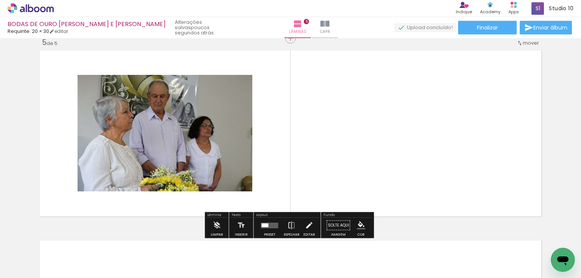
scroll to position [772, 0]
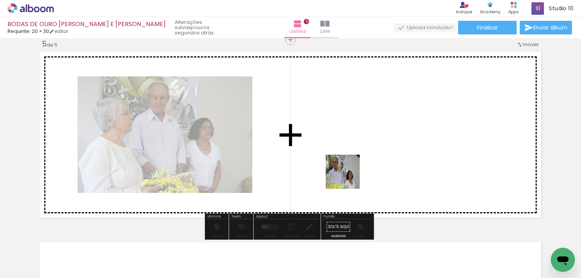
drag, startPoint x: 113, startPoint y: 259, endPoint x: 348, endPoint y: 177, distance: 248.6
click at [348, 177] on quentale-workspace at bounding box center [290, 139] width 581 height 278
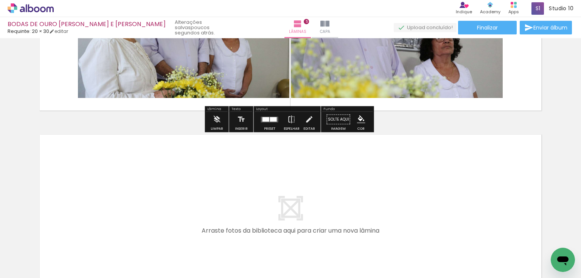
scroll to position [893, 0]
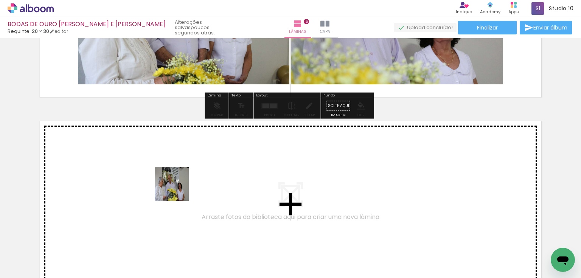
drag, startPoint x: 193, startPoint y: 251, endPoint x: 177, endPoint y: 190, distance: 63.7
click at [177, 190] on quentale-workspace at bounding box center [290, 139] width 581 height 278
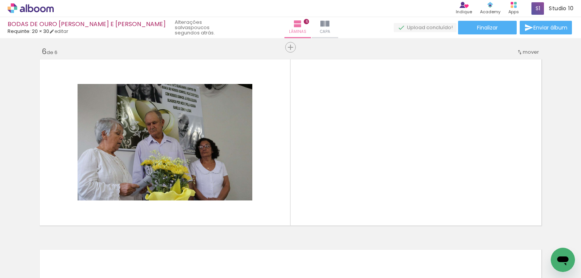
scroll to position [962, 0]
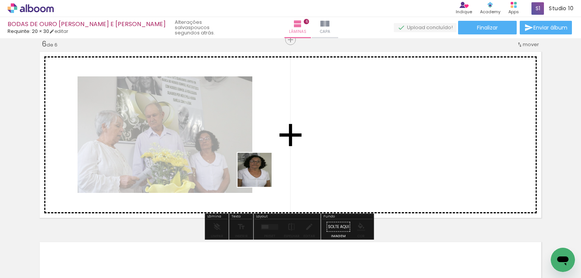
drag, startPoint x: 240, startPoint y: 264, endPoint x: 262, endPoint y: 170, distance: 96.3
click at [262, 170] on quentale-workspace at bounding box center [290, 139] width 581 height 278
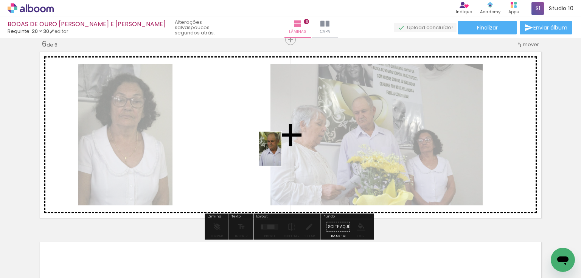
drag, startPoint x: 284, startPoint y: 260, endPoint x: 281, endPoint y: 154, distance: 106.0
click at [281, 154] on quentale-workspace at bounding box center [290, 139] width 581 height 278
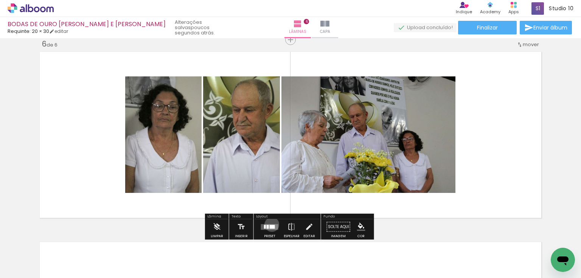
click at [270, 224] on quentale-layouter at bounding box center [269, 227] width 17 height 6
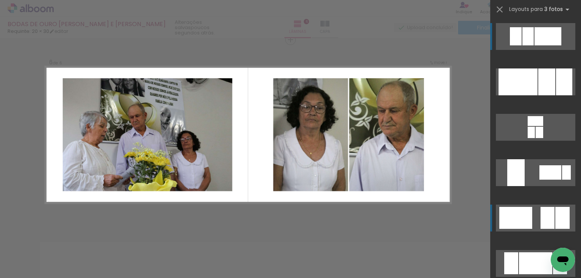
click at [562, 217] on div at bounding box center [562, 218] width 14 height 22
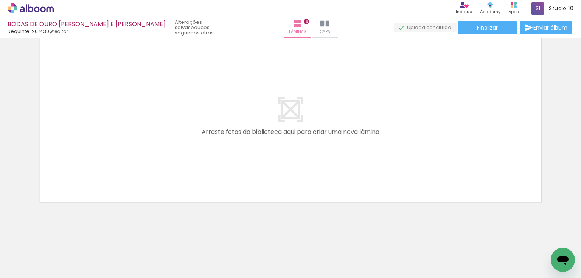
scroll to position [0, 952]
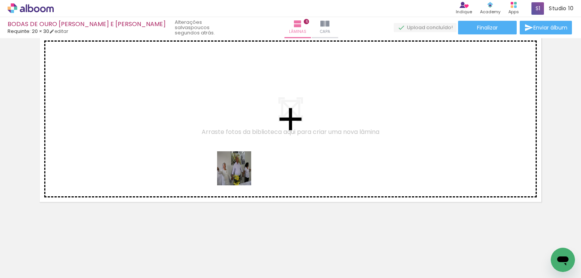
drag, startPoint x: 280, startPoint y: 251, endPoint x: 312, endPoint y: 237, distance: 35.8
click at [238, 172] on quentale-workspace at bounding box center [290, 139] width 581 height 278
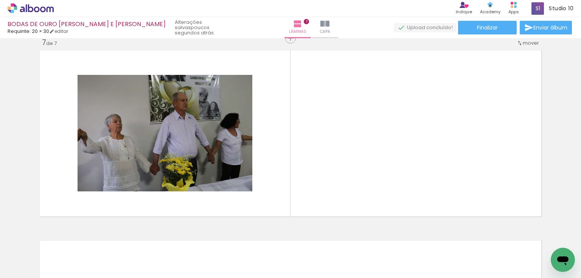
scroll to position [1153, 0]
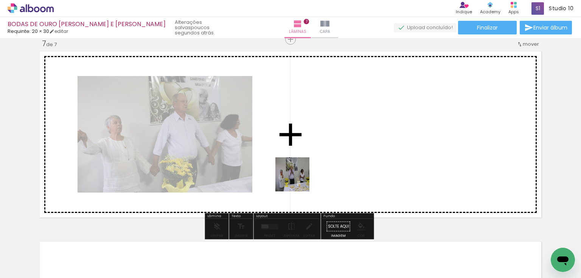
drag, startPoint x: 317, startPoint y: 255, endPoint x: 298, endPoint y: 180, distance: 77.6
click at [298, 180] on quentale-workspace at bounding box center [290, 139] width 581 height 278
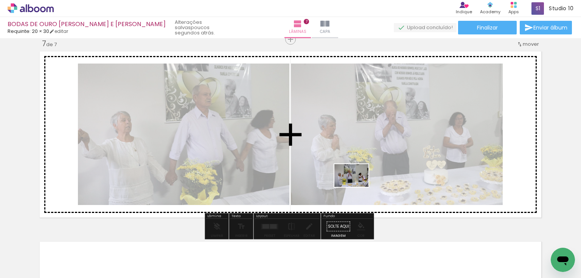
drag, startPoint x: 357, startPoint y: 253, endPoint x: 357, endPoint y: 186, distance: 66.2
click at [357, 186] on quentale-workspace at bounding box center [290, 139] width 581 height 278
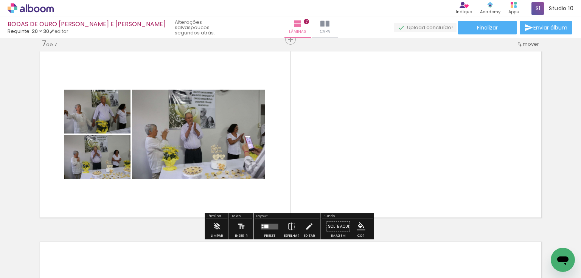
scroll to position [0, 809]
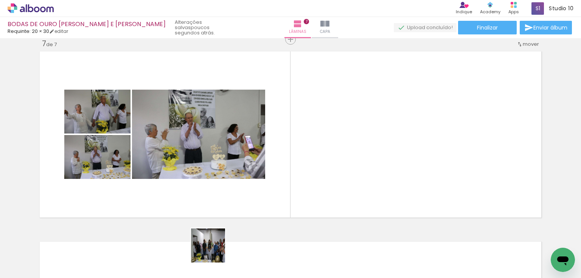
drag, startPoint x: 204, startPoint y: 257, endPoint x: 380, endPoint y: 174, distance: 195.1
click at [380, 174] on quentale-workspace at bounding box center [290, 139] width 581 height 278
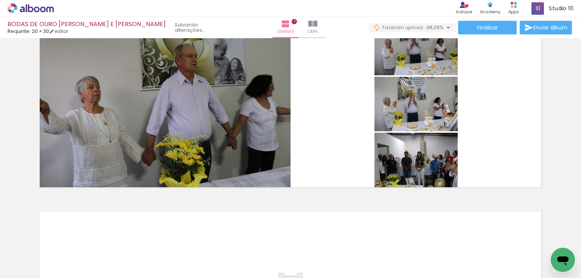
scroll to position [0, 1686]
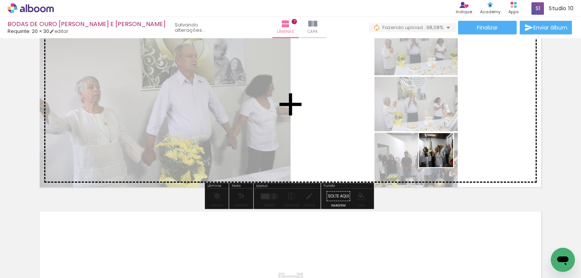
drag, startPoint x: 543, startPoint y: 253, endPoint x: 423, endPoint y: 163, distance: 150.0
click at [431, 144] on quentale-workspace at bounding box center [290, 139] width 581 height 278
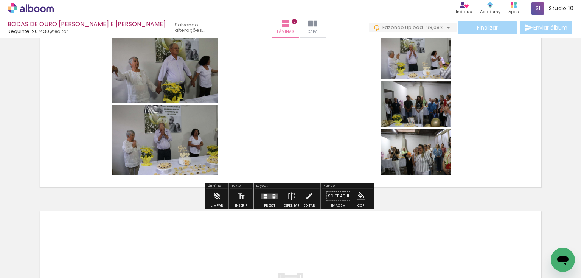
click at [273, 196] on div at bounding box center [274, 196] width 2 height 1
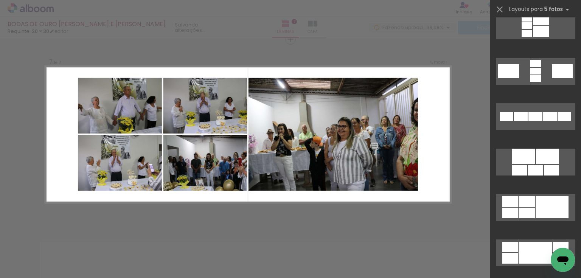
scroll to position [363, 0]
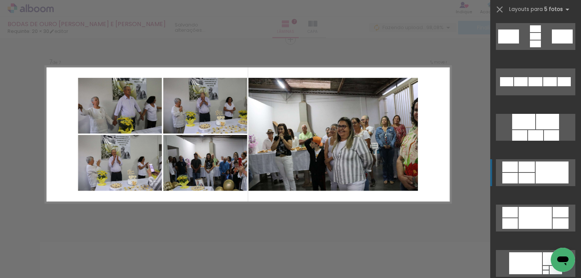
click at [548, 177] on div at bounding box center [552, 173] width 33 height 22
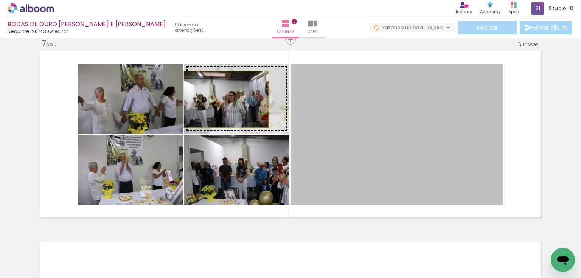
drag, startPoint x: 354, startPoint y: 142, endPoint x: 224, endPoint y: 99, distance: 137.3
click at [0, 0] on slot at bounding box center [0, 0] width 0 height 0
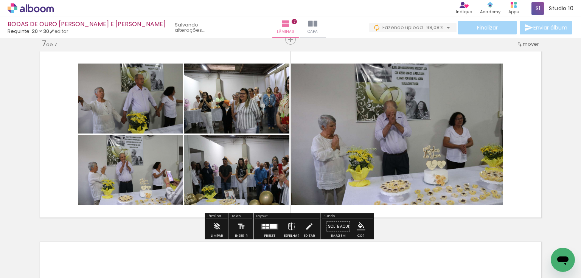
click at [288, 225] on iron-icon at bounding box center [292, 226] width 8 height 15
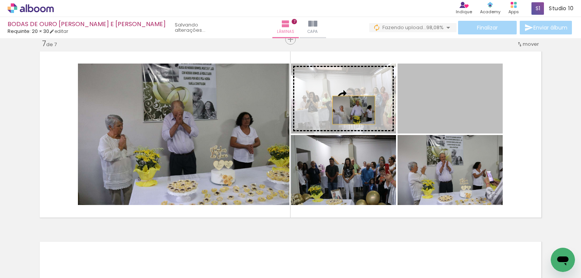
drag, startPoint x: 442, startPoint y: 112, endPoint x: 351, endPoint y: 110, distance: 90.8
click at [0, 0] on slot at bounding box center [0, 0] width 0 height 0
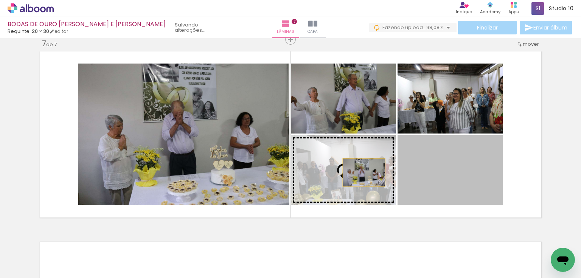
drag, startPoint x: 444, startPoint y: 179, endPoint x: 347, endPoint y: 171, distance: 97.5
click at [0, 0] on slot at bounding box center [0, 0] width 0 height 0
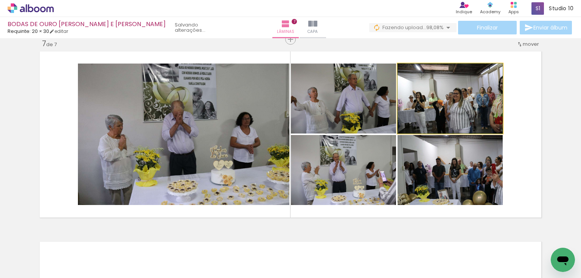
drag, startPoint x: 465, startPoint y: 114, endPoint x: 474, endPoint y: 113, distance: 9.5
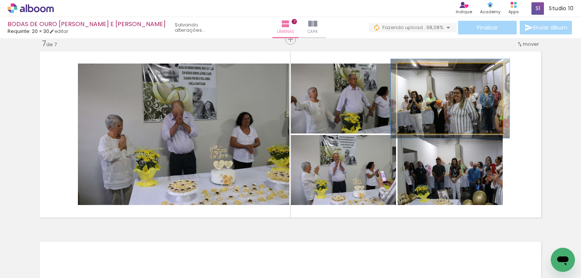
drag, startPoint x: 412, startPoint y: 71, endPoint x: 424, endPoint y: 93, distance: 25.6
type paper-slider "114"
click at [416, 71] on div at bounding box center [418, 71] width 7 height 7
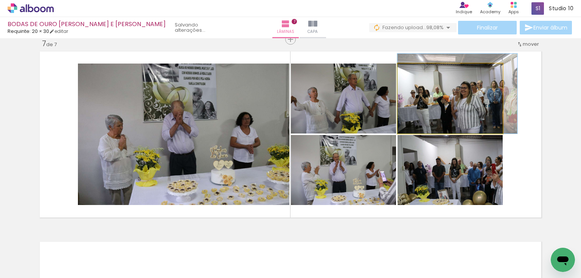
drag, startPoint x: 428, startPoint y: 96, endPoint x: 442, endPoint y: 88, distance: 16.3
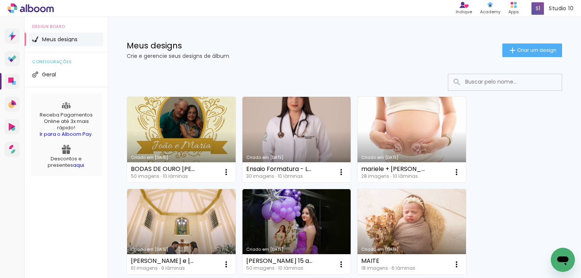
click at [170, 131] on link "Criado em [DATE]" at bounding box center [181, 139] width 109 height 85
